Goal: Entertainment & Leisure: Consume media (video, audio)

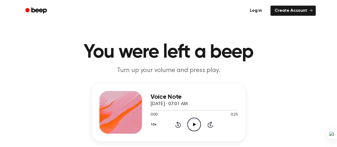
click at [195, 121] on icon "Play Audio" at bounding box center [194, 124] width 14 height 14
click at [194, 126] on icon "Play Audio" at bounding box center [194, 124] width 14 height 14
click at [193, 122] on icon "Play Audio" at bounding box center [194, 124] width 14 height 14
click at [196, 126] on icon "Play Audio" at bounding box center [194, 124] width 14 height 14
click at [196, 124] on icon "Play Audio" at bounding box center [194, 124] width 14 height 14
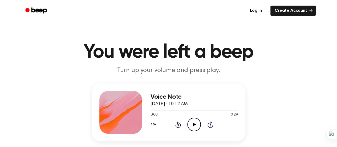
click at [197, 126] on icon "Play Audio" at bounding box center [194, 124] width 14 height 14
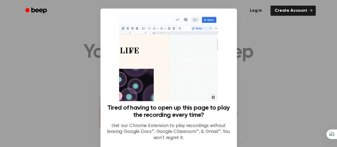
scroll to position [47, 0]
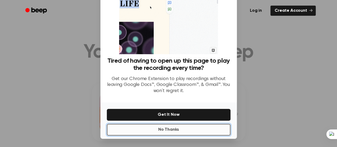
click at [194, 129] on button "No Thanks" at bounding box center [169, 130] width 124 height 12
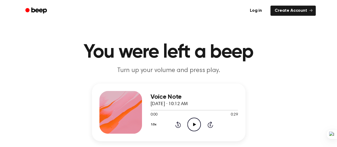
click at [193, 125] on icon at bounding box center [194, 123] width 3 height 3
click at [193, 128] on icon "Play Audio" at bounding box center [194, 124] width 14 height 14
click at [192, 124] on icon "Play Audio" at bounding box center [194, 124] width 14 height 14
click at [198, 124] on icon "Play Audio" at bounding box center [194, 124] width 14 height 14
click at [193, 125] on icon "Play Audio" at bounding box center [194, 124] width 14 height 14
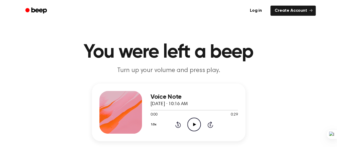
click at [195, 122] on icon "Play Audio" at bounding box center [194, 124] width 14 height 14
click at [194, 126] on icon "Play Audio" at bounding box center [194, 124] width 14 height 14
click at [194, 122] on icon "Play Audio" at bounding box center [194, 124] width 14 height 14
click at [195, 125] on icon "Play Audio" at bounding box center [194, 124] width 14 height 14
click at [193, 122] on icon "Play Audio" at bounding box center [194, 124] width 14 height 14
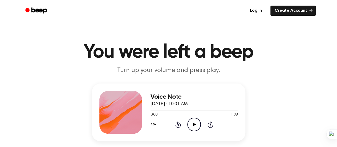
click at [194, 123] on icon "Play Audio" at bounding box center [194, 124] width 14 height 14
